Goal: Task Accomplishment & Management: Manage account settings

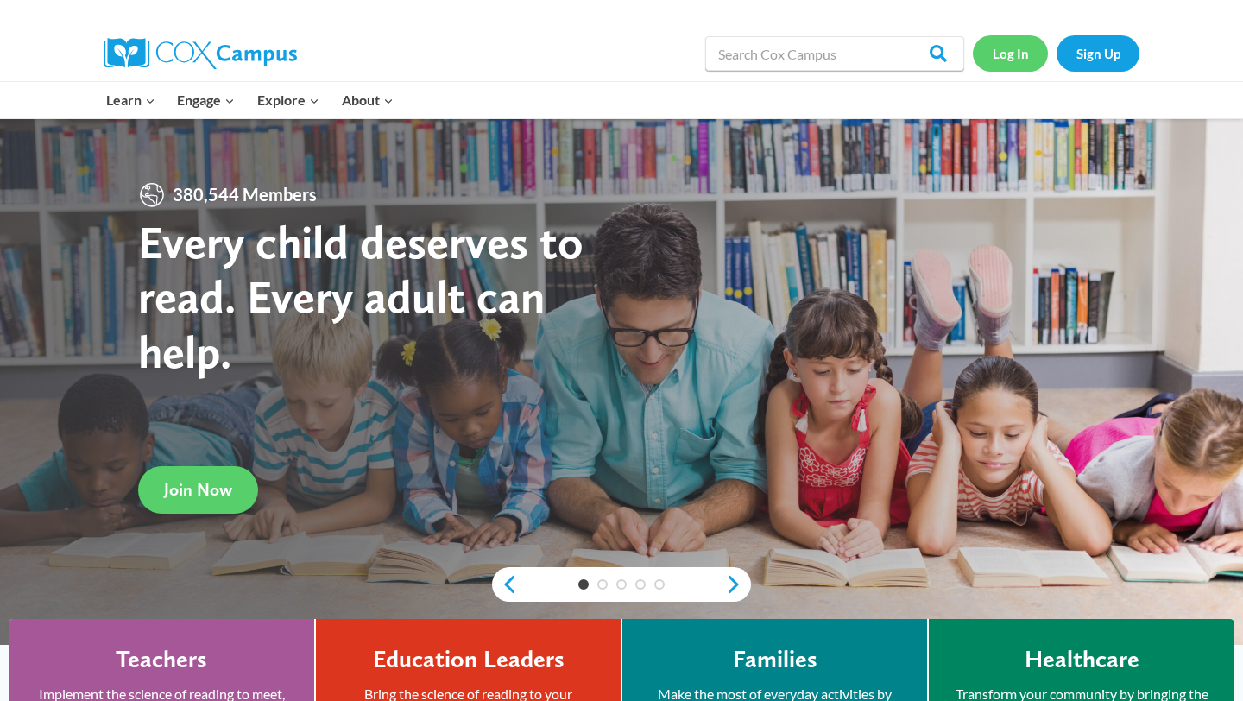
click at [1020, 51] on link "Log In" at bounding box center [1010, 52] width 75 height 35
click at [1006, 59] on link "Log In" at bounding box center [1010, 52] width 75 height 35
